Goal: Information Seeking & Learning: Learn about a topic

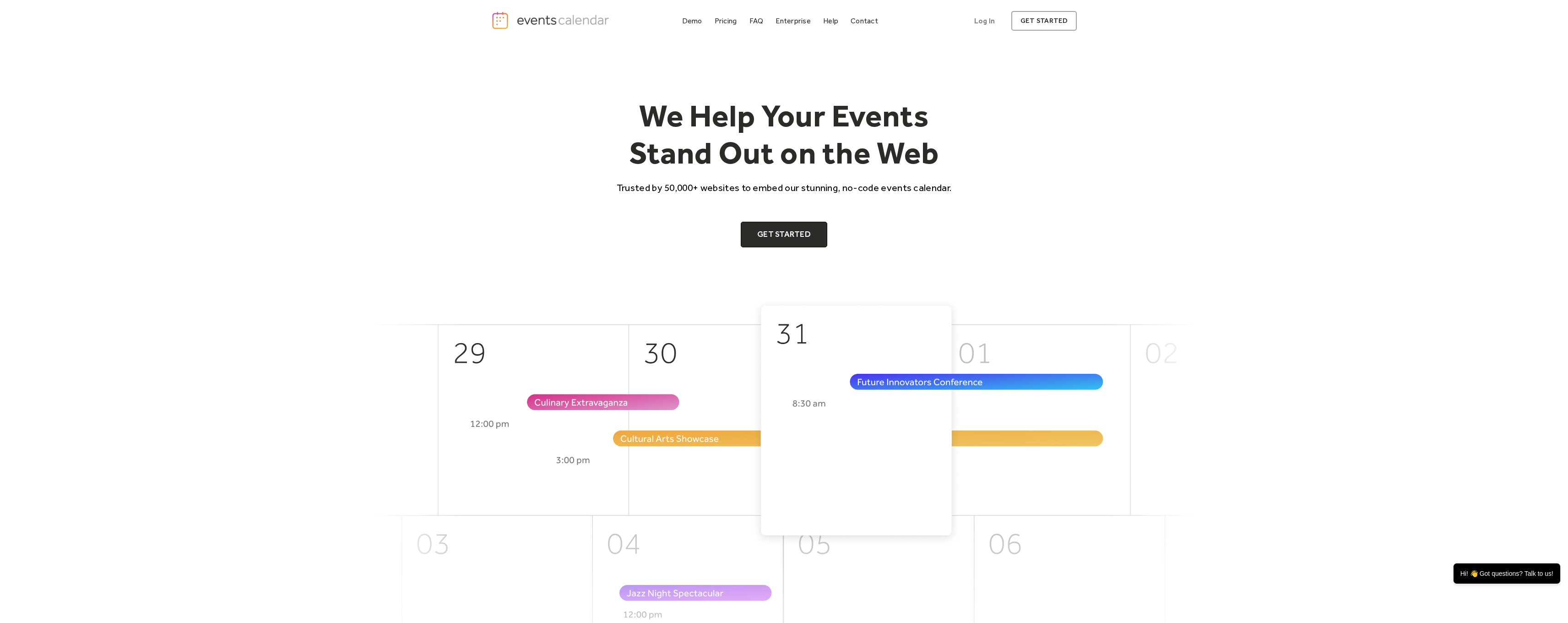
click at [655, 114] on h1 "We Help Your Events Stand Out on the Web" at bounding box center [785, 134] width 352 height 75
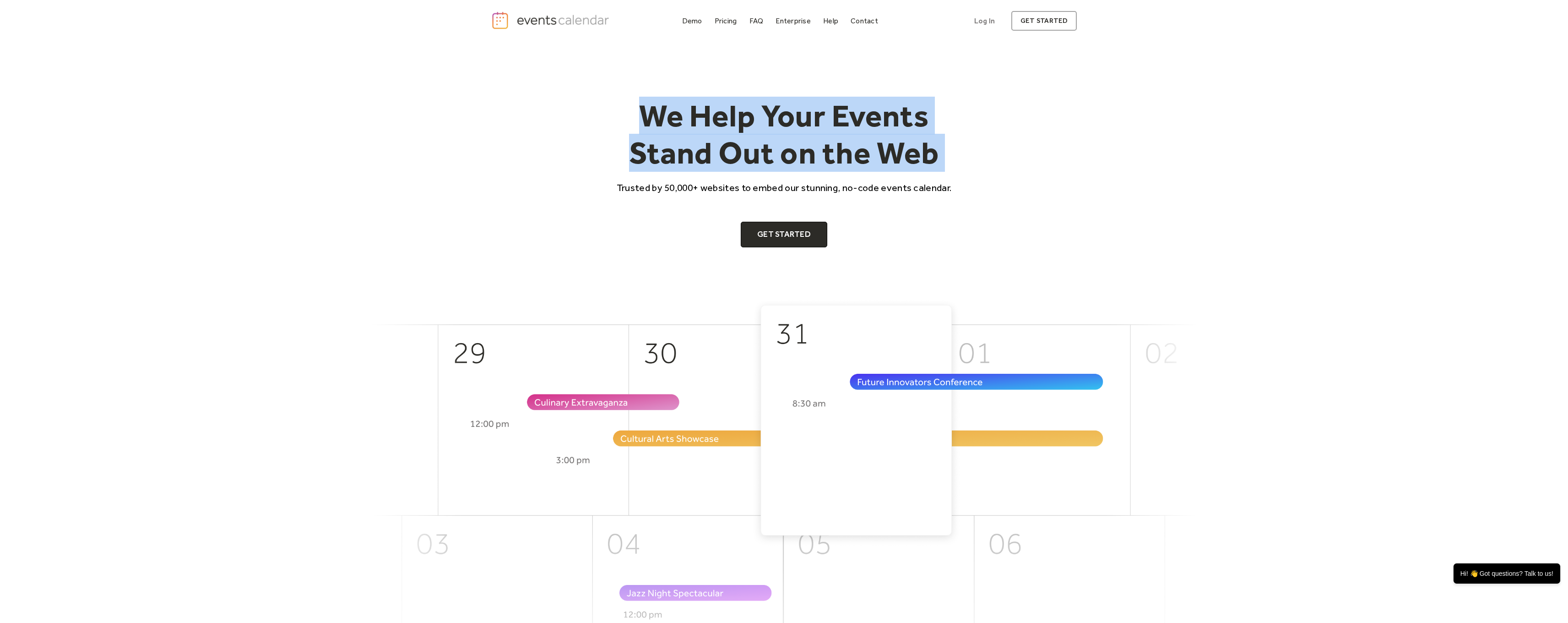
click at [655, 114] on h1 "We Help Your Events Stand Out on the Web" at bounding box center [785, 134] width 352 height 75
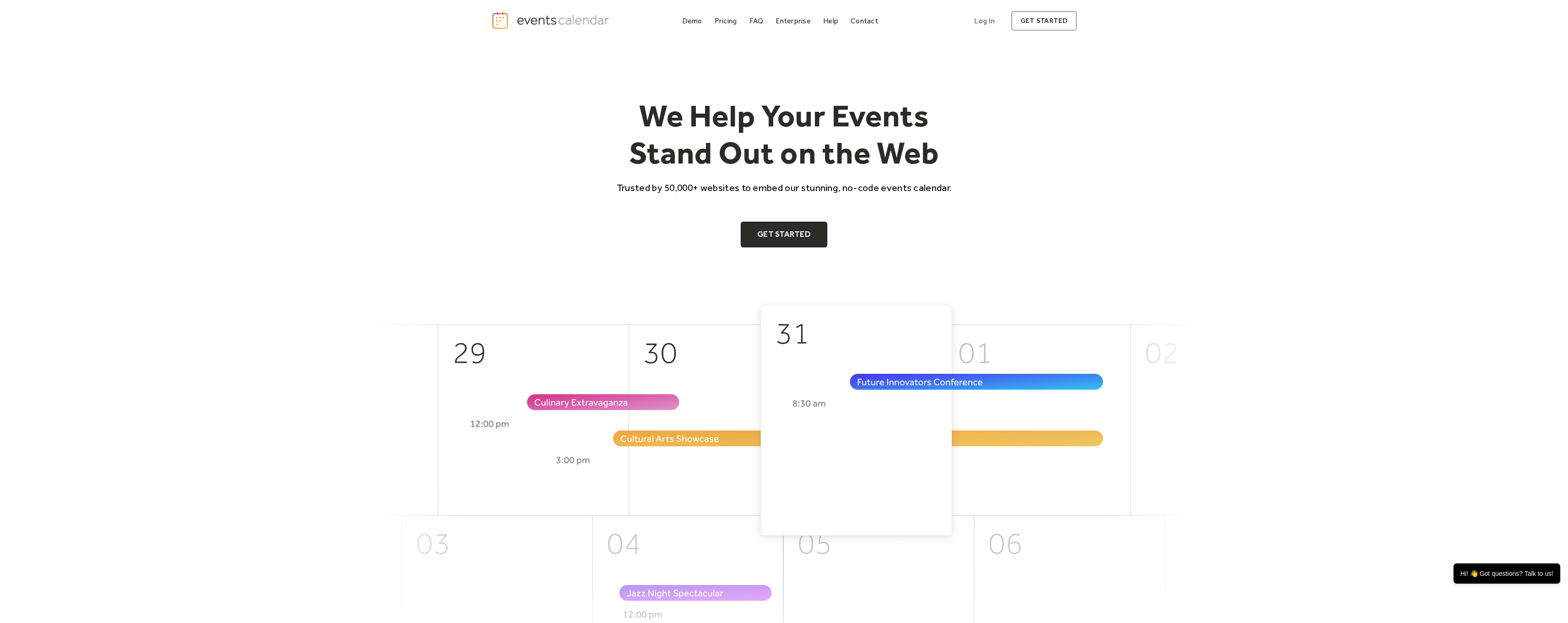
click at [629, 178] on div "We Help Your Events Stand Out on the Web Trusted by 50,000+ websites to embed o…" at bounding box center [785, 172] width 352 height 150
click at [721, 20] on div "Pricing" at bounding box center [726, 21] width 23 height 5
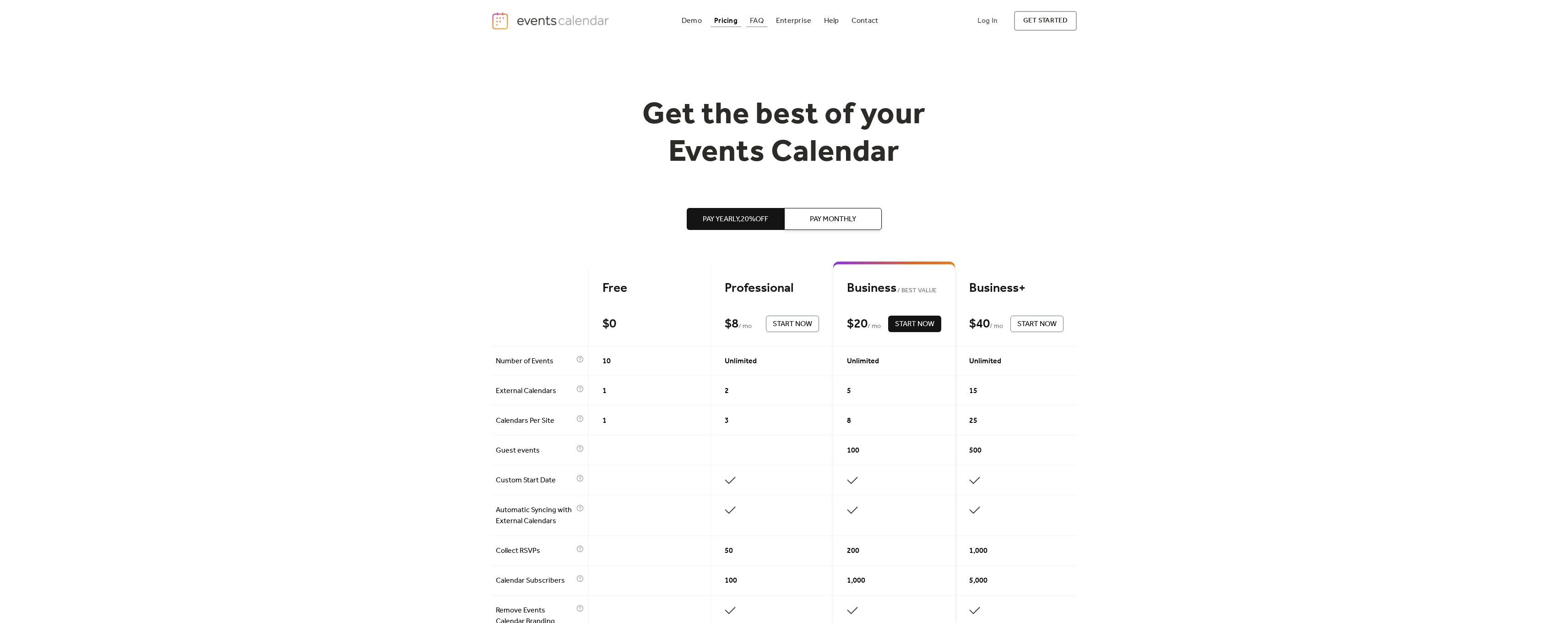
click at [758, 18] on div "FAQ" at bounding box center [757, 21] width 14 height 5
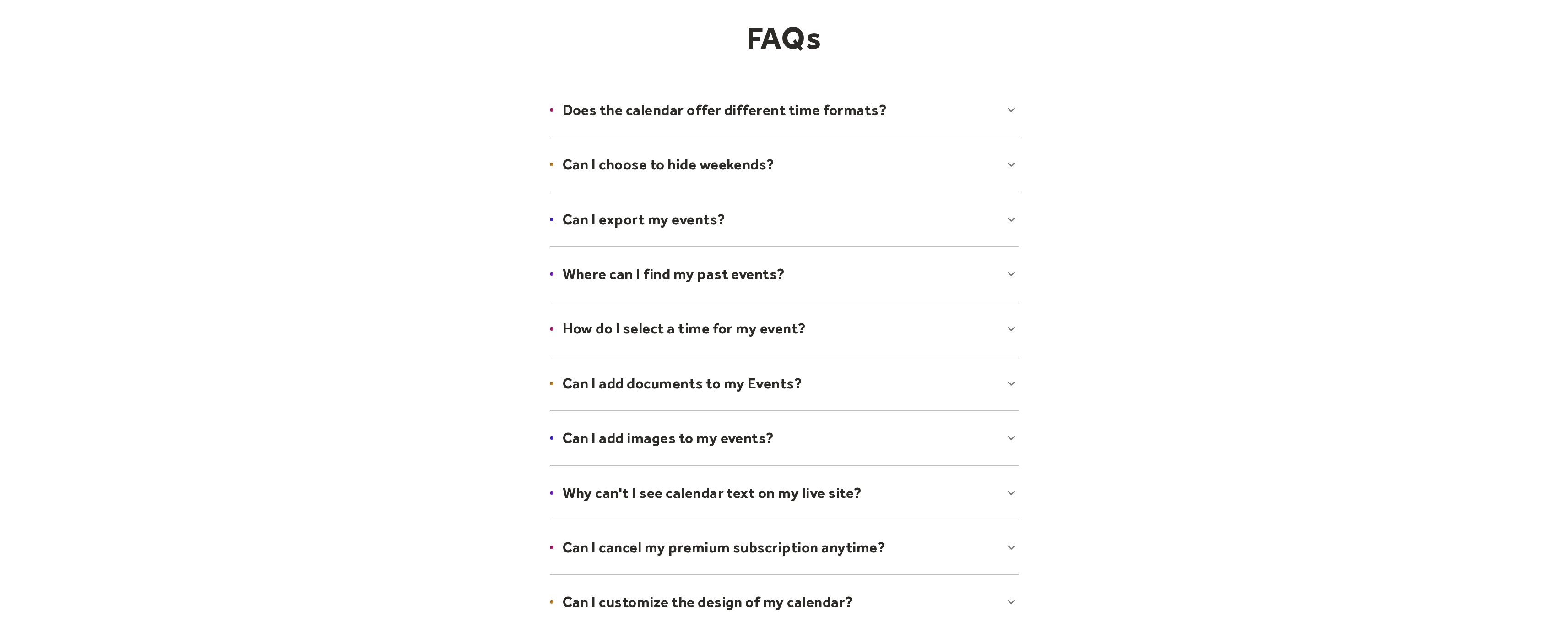
scroll to position [139, 0]
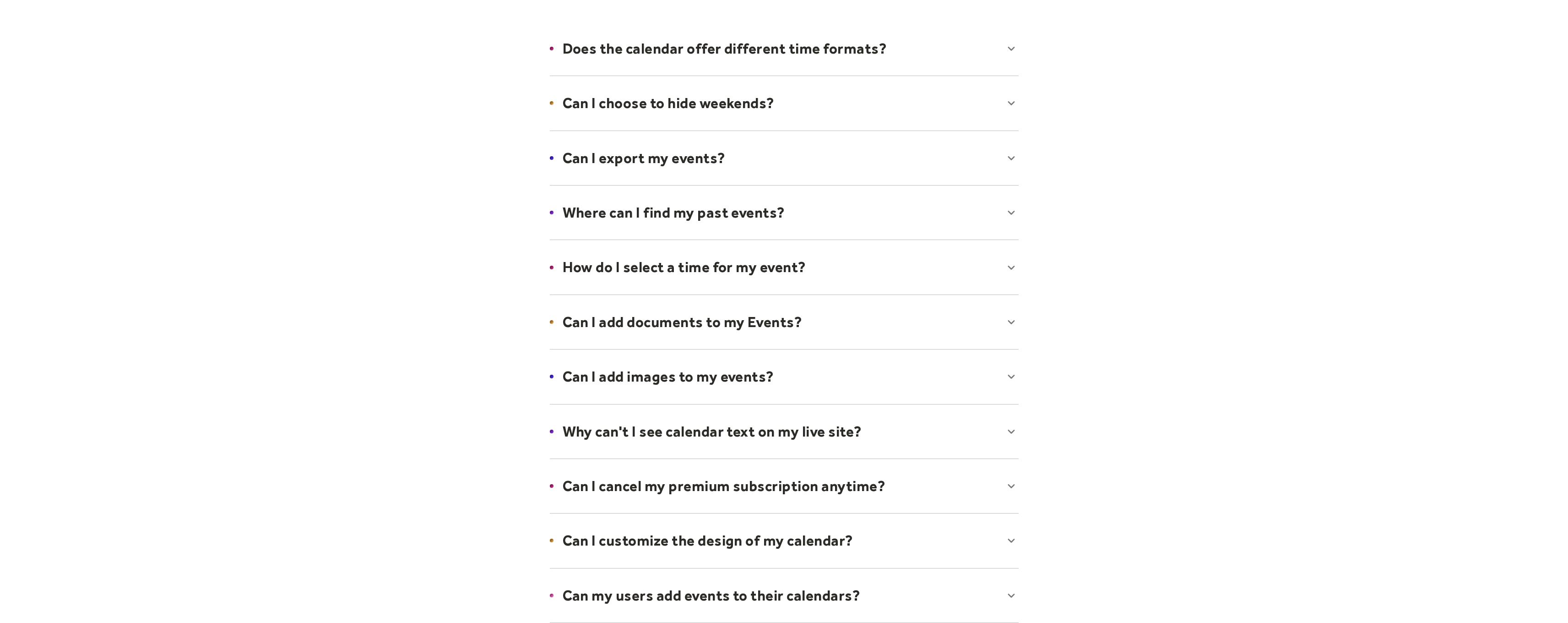
click at [674, 321] on div at bounding box center [784, 322] width 487 height 56
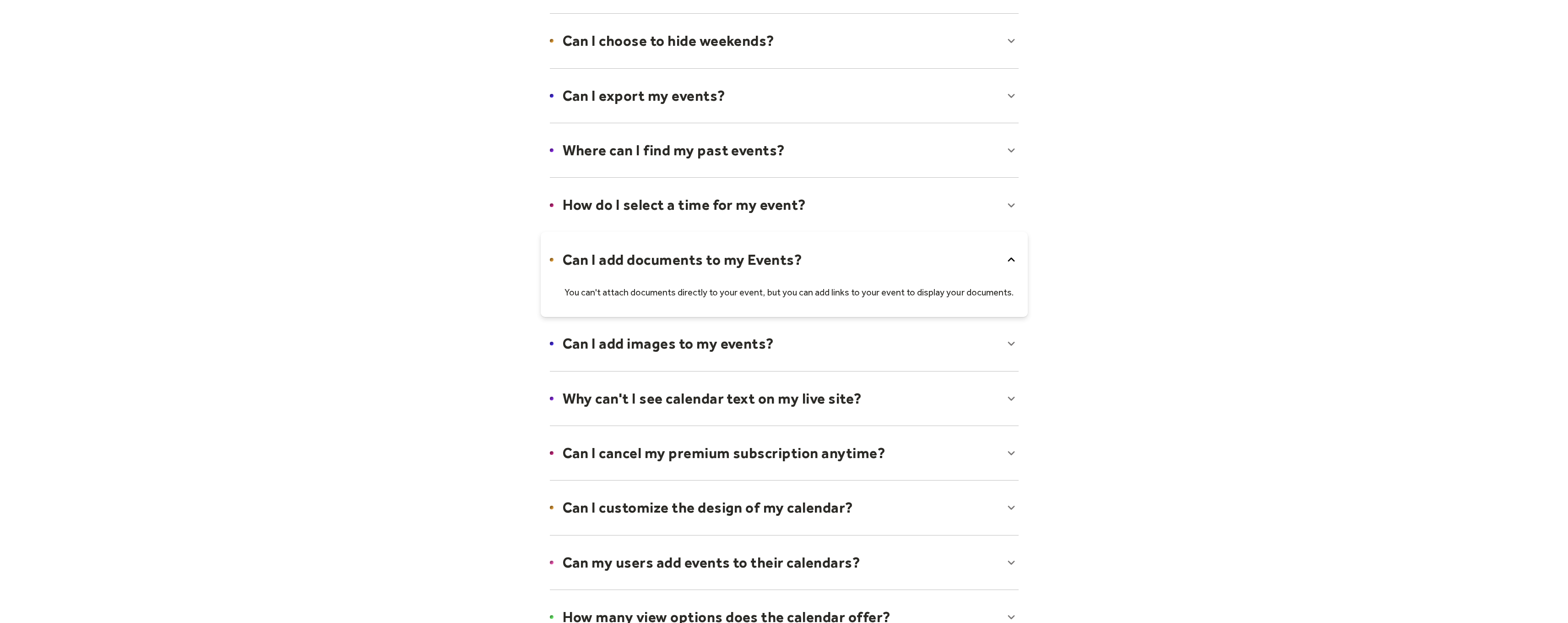
scroll to position [186, 0]
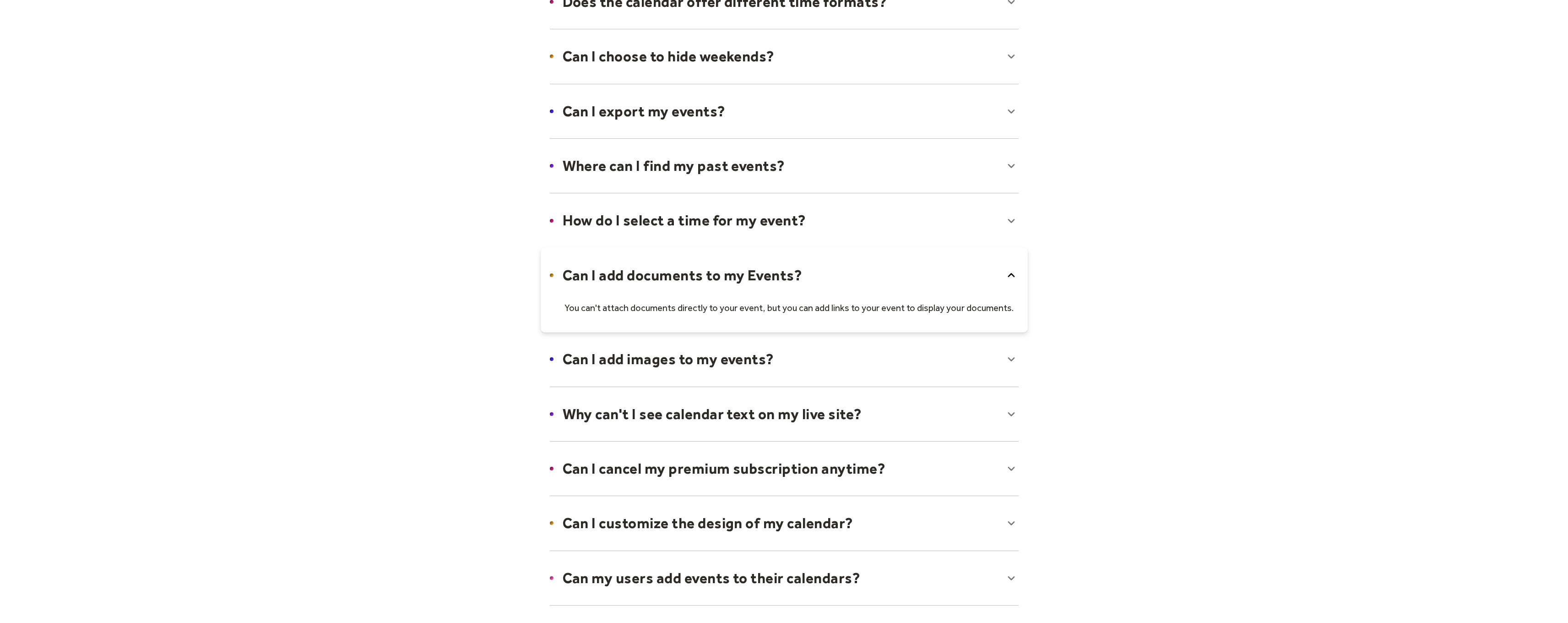
click at [656, 356] on div at bounding box center [784, 359] width 487 height 56
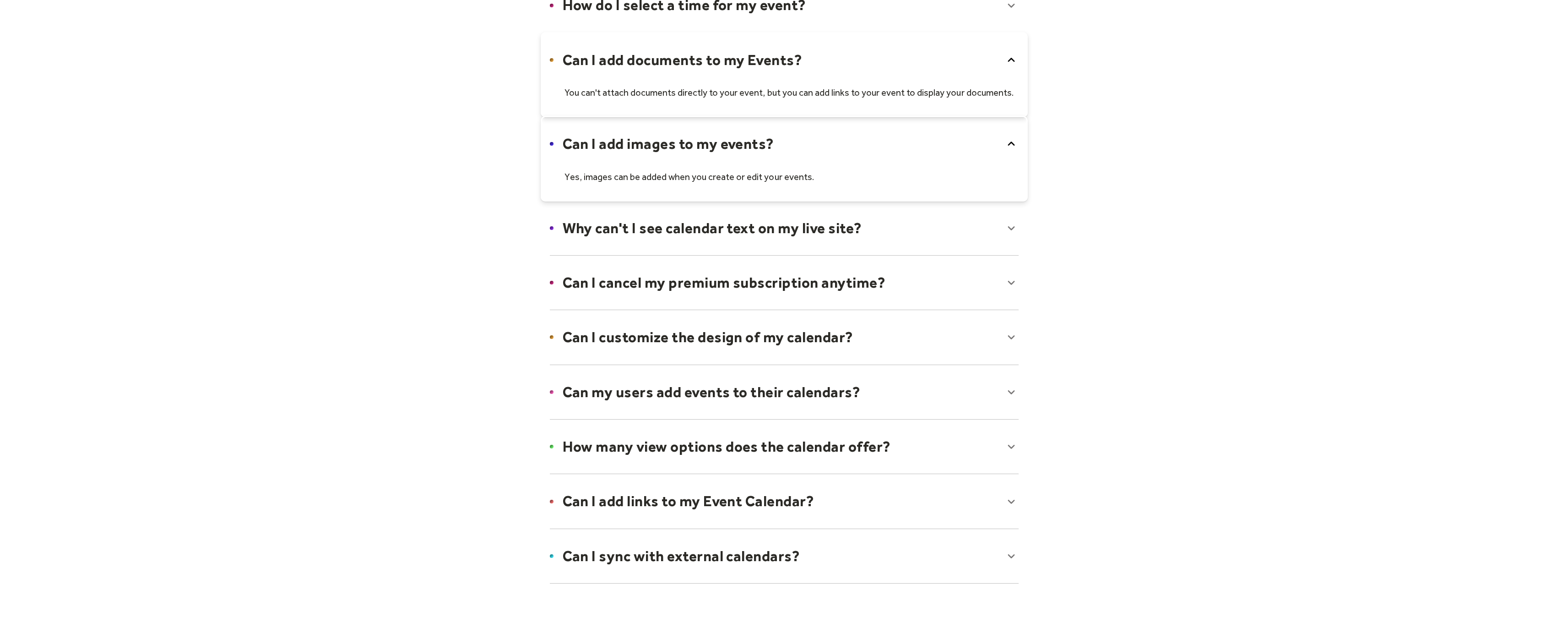
scroll to position [436, 0]
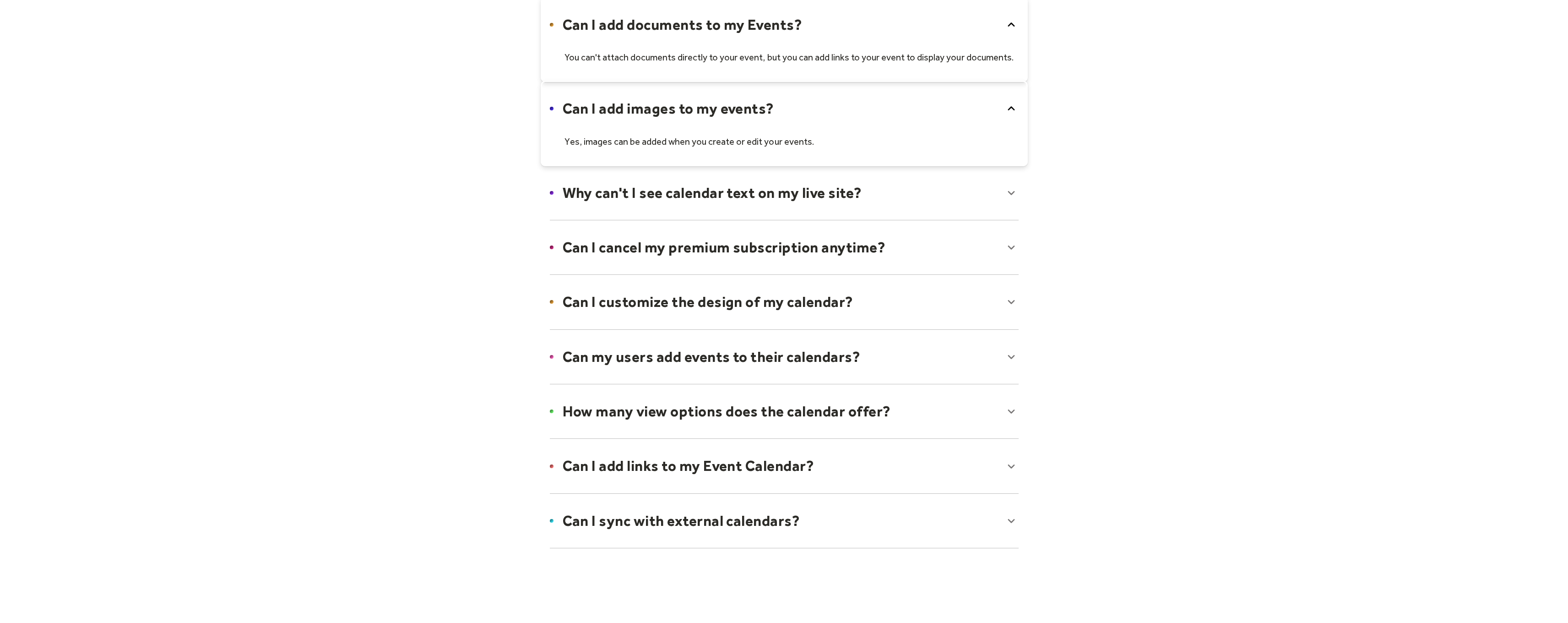
click at [618, 476] on div at bounding box center [784, 466] width 487 height 56
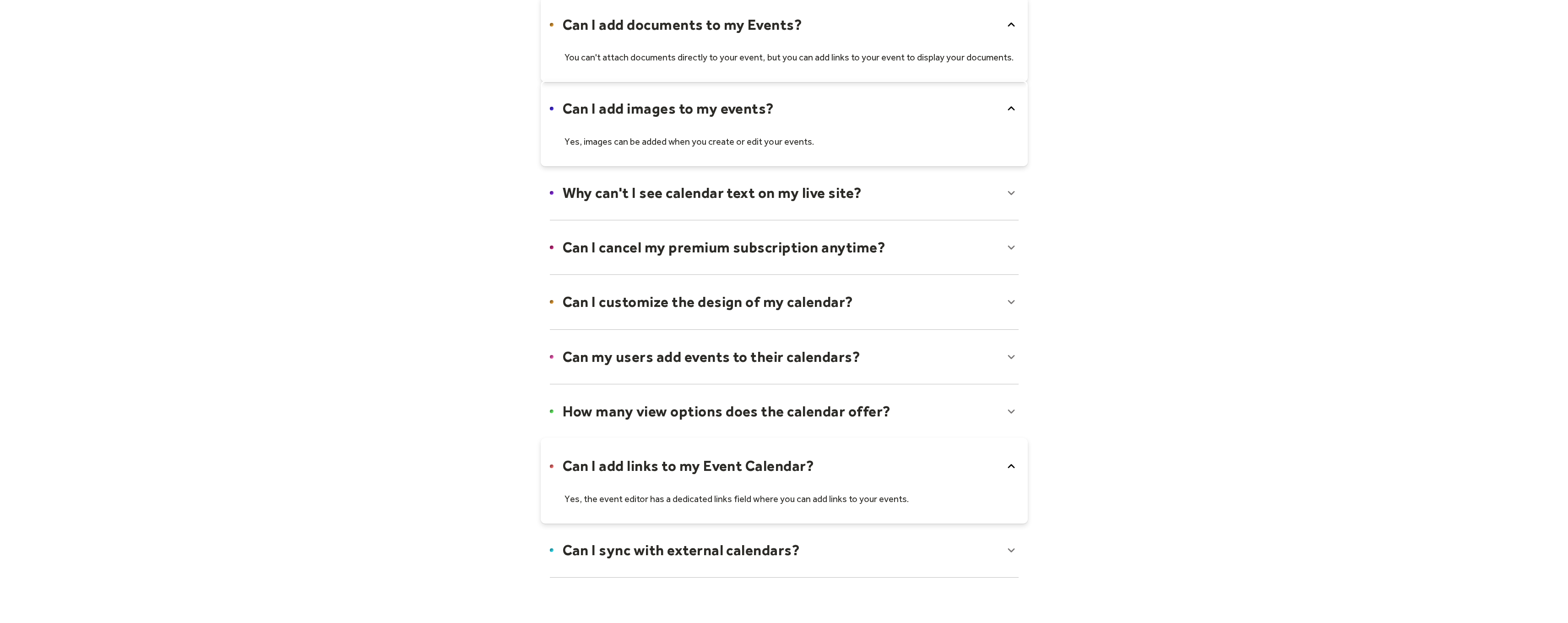
click at [587, 546] on div at bounding box center [784, 550] width 487 height 56
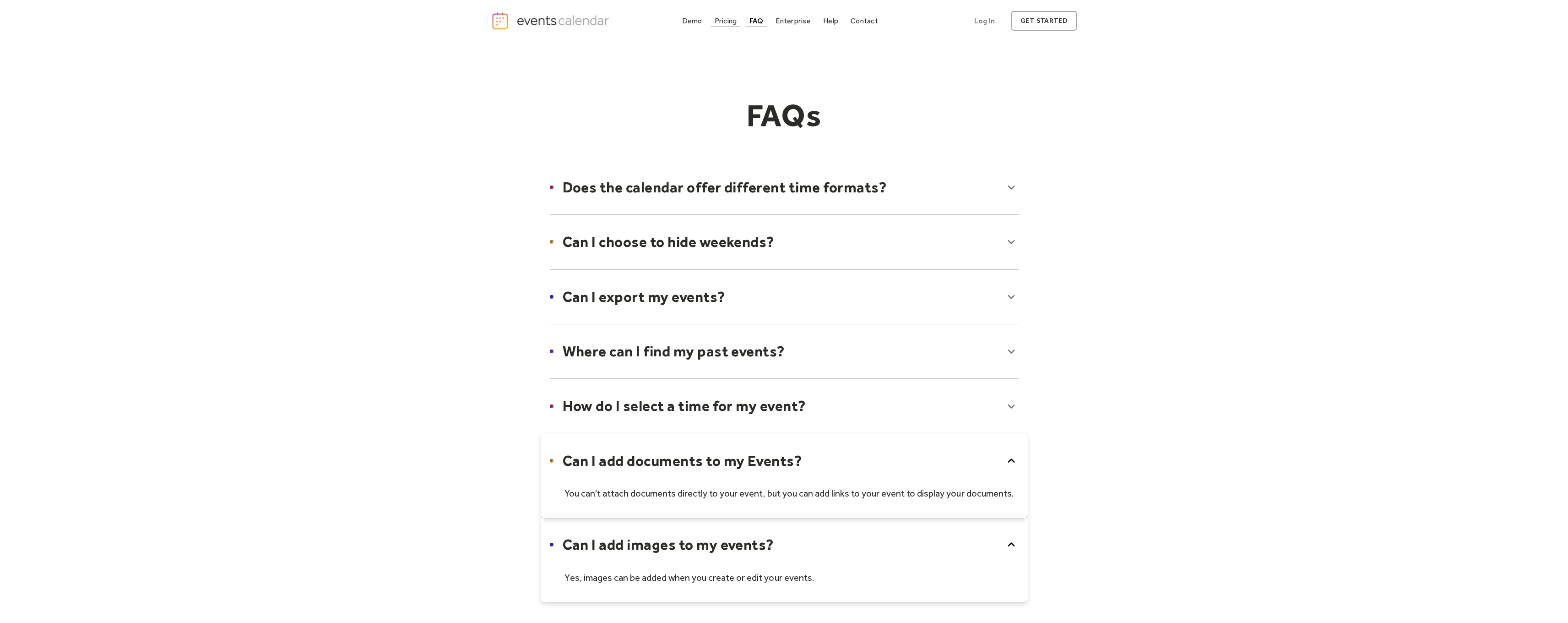
click at [733, 20] on div "Pricing" at bounding box center [726, 21] width 23 height 5
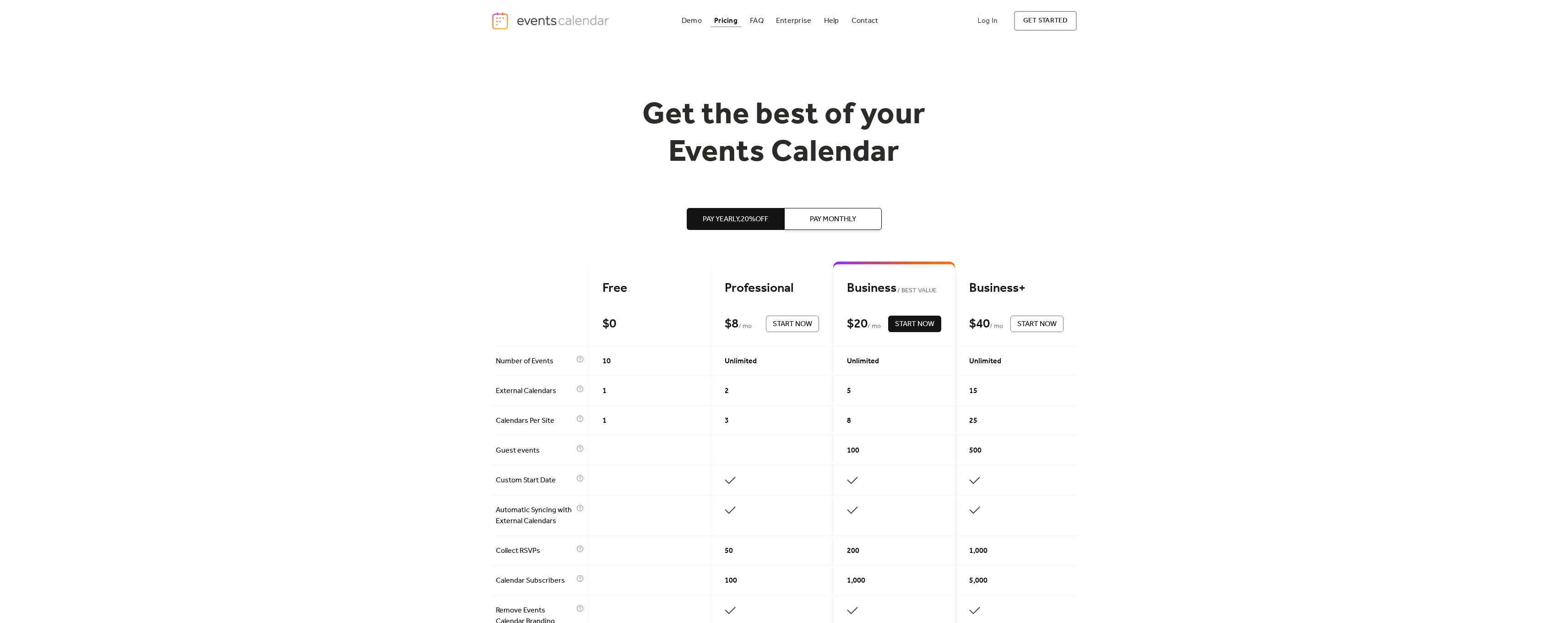
click at [564, 19] on img "home" at bounding box center [551, 21] width 121 height 19
